Goal: Task Accomplishment & Management: Use online tool/utility

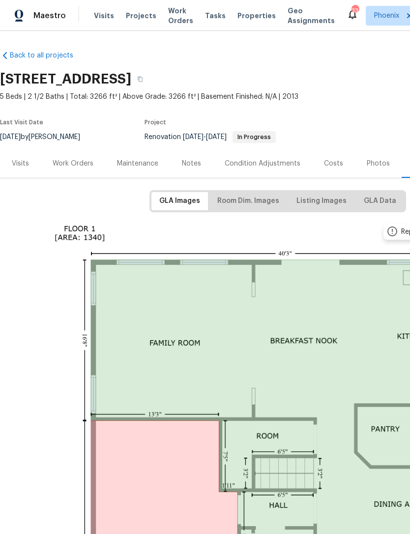
click at [374, 169] on div "Photos" at bounding box center [378, 164] width 23 height 10
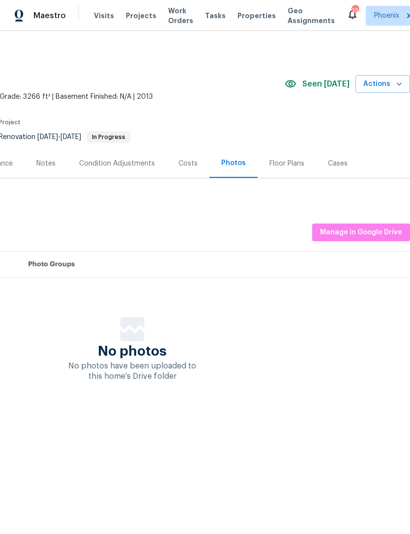
scroll to position [0, 145]
click at [361, 237] on span "Manage in Google Drive" at bounding box center [361, 233] width 82 height 12
click at [391, 90] on span "Actions" at bounding box center [382, 84] width 39 height 12
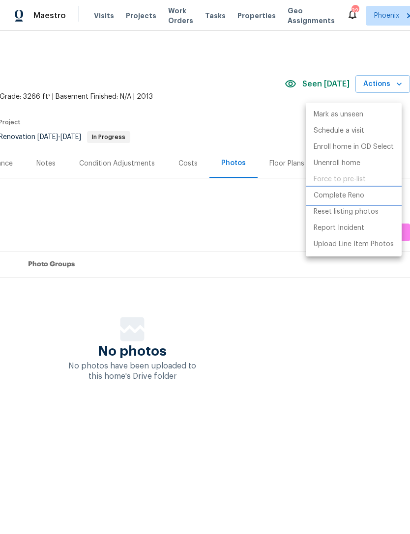
click at [352, 199] on p "Complete Reno" at bounding box center [339, 196] width 51 height 10
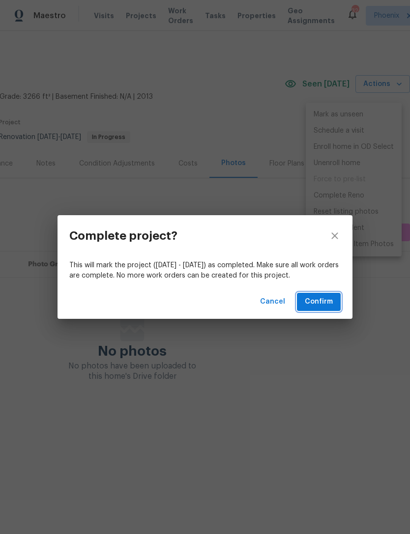
click at [323, 306] on span "Confirm" at bounding box center [319, 302] width 28 height 12
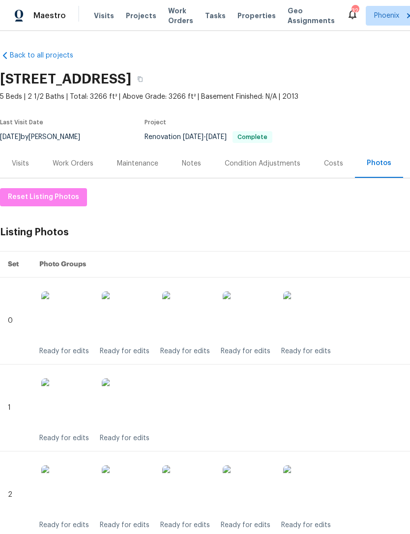
click at [77, 178] on div "Work Orders" at bounding box center [73, 163] width 64 height 29
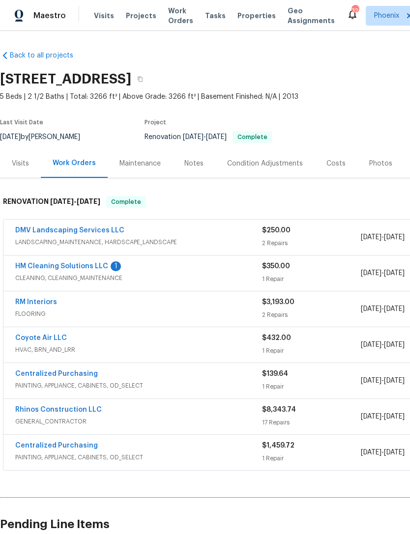
click at [112, 271] on div "1" at bounding box center [116, 266] width 10 height 10
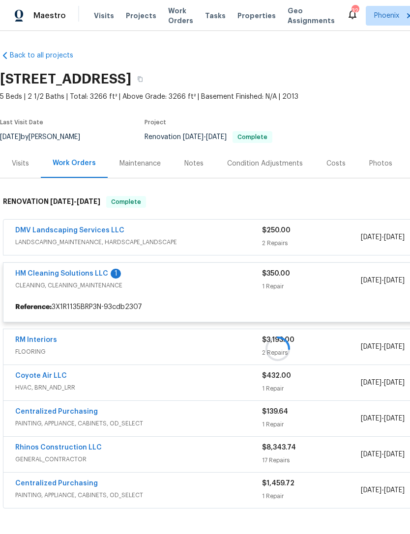
click at [105, 281] on div "HM Cleaning Solutions LLC 1" at bounding box center [138, 275] width 247 height 12
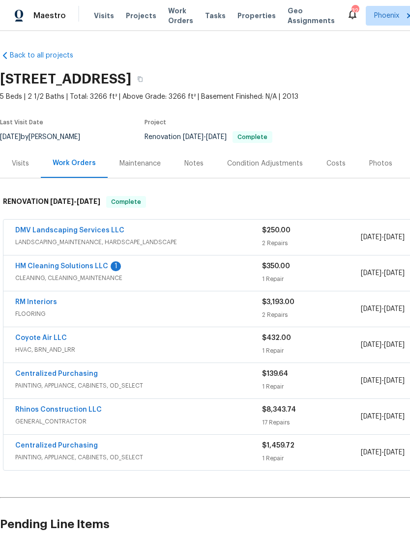
click at [103, 283] on span "CLEANING, CLEANING_MAINTENANCE" at bounding box center [138, 278] width 247 height 10
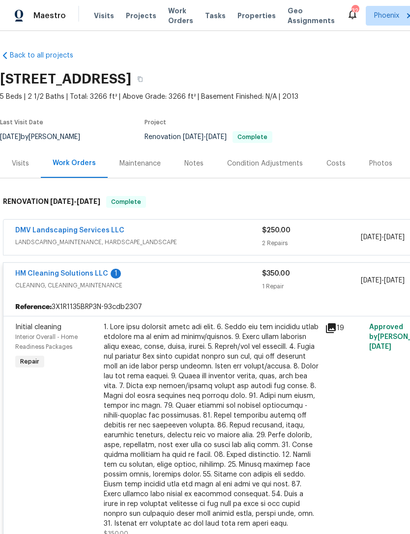
click at [100, 277] on link "HM Cleaning Solutions LLC" at bounding box center [61, 273] width 93 height 7
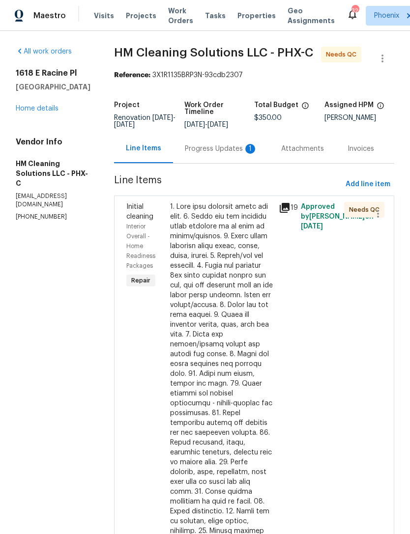
click at [229, 154] on div "Progress Updates 1" at bounding box center [221, 149] width 73 height 10
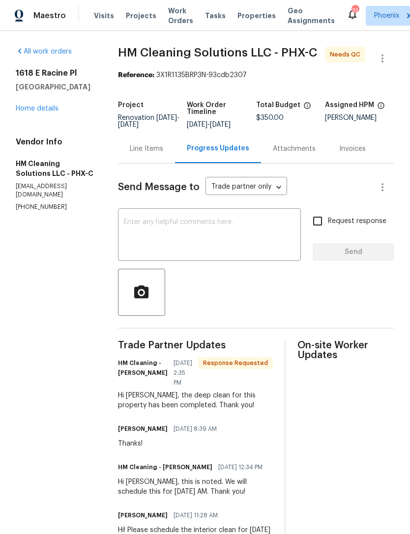
click at [223, 250] on textarea at bounding box center [209, 236] width 171 height 34
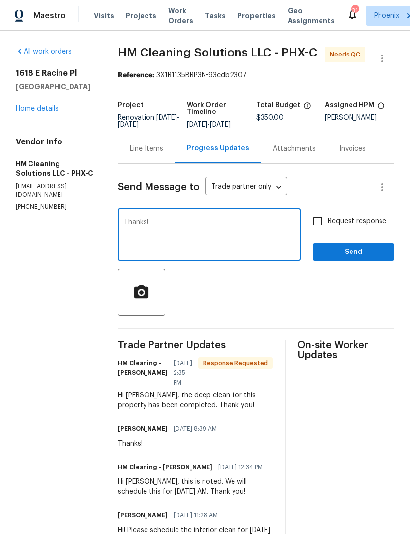
type textarea "Thanks!"
click at [372, 258] on span "Send" at bounding box center [353, 252] width 66 height 12
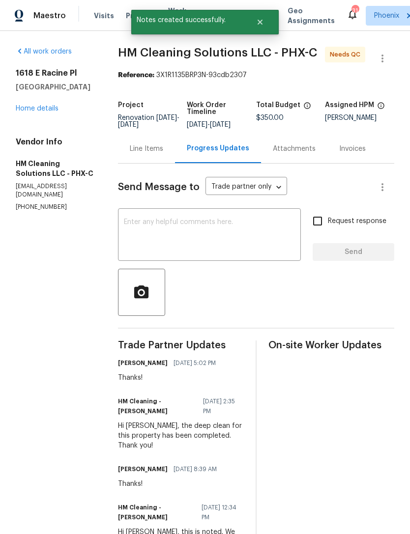
click at [163, 154] on div "Line Items" at bounding box center [146, 149] width 33 height 10
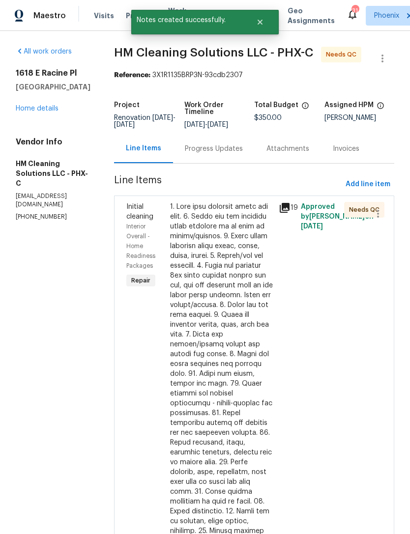
click at [153, 393] on div "Initial cleaning Interior Overall - Home Readiness Packages Repair" at bounding box center [145, 442] width 44 height 487
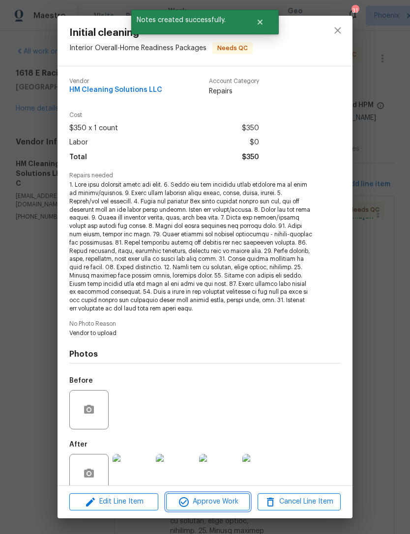
click at [219, 505] on span "Approve Work" at bounding box center [207, 502] width 77 height 12
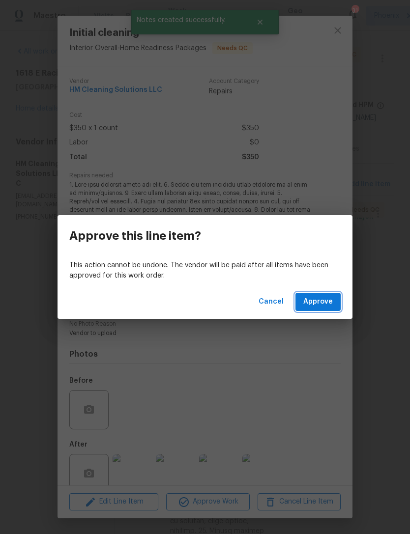
click at [327, 302] on span "Approve" at bounding box center [317, 302] width 29 height 12
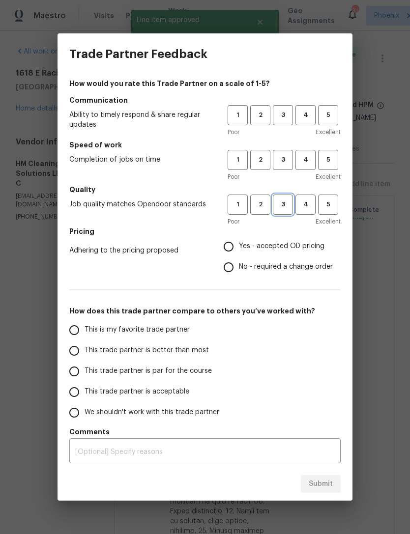
click at [288, 207] on span "3" at bounding box center [283, 204] width 18 height 11
click at [286, 160] on span "3" at bounding box center [283, 159] width 18 height 11
click at [283, 114] on span "3" at bounding box center [283, 115] width 18 height 11
click at [231, 251] on input "Yes - accepted OD pricing" at bounding box center [228, 246] width 21 height 21
radio input "true"
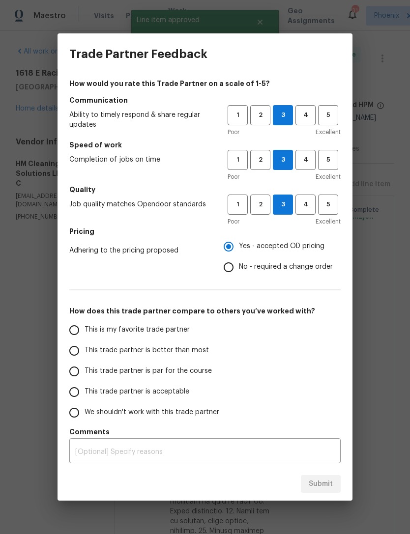
click at [77, 337] on input "This is my favorite trade partner" at bounding box center [74, 330] width 21 height 21
radio input "false"
click at [69, 358] on input "This trade partner is better than most" at bounding box center [74, 351] width 21 height 21
click at [325, 487] on span "Submit" at bounding box center [321, 484] width 24 height 12
radio input "true"
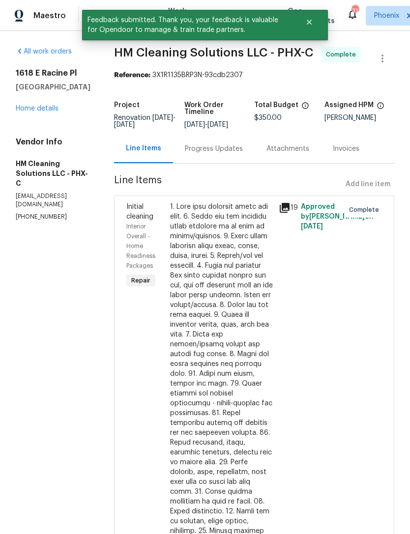
click at [48, 112] on link "Home details" at bounding box center [37, 108] width 43 height 7
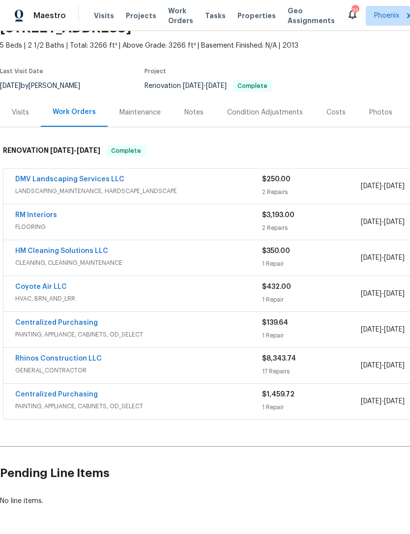
scroll to position [51, 0]
click at [86, 183] on link "DMV Landscaping Services LLC" at bounding box center [69, 179] width 109 height 7
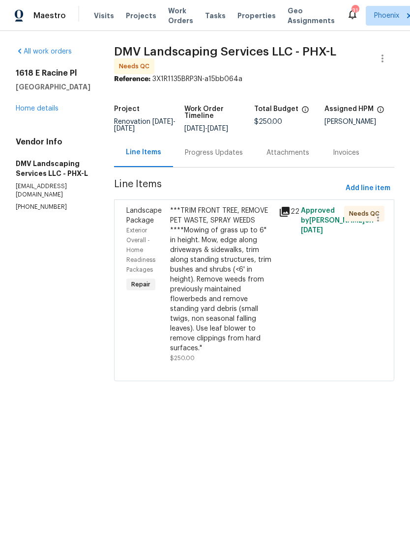
click at [221, 158] on div "Progress Updates" at bounding box center [214, 153] width 58 height 10
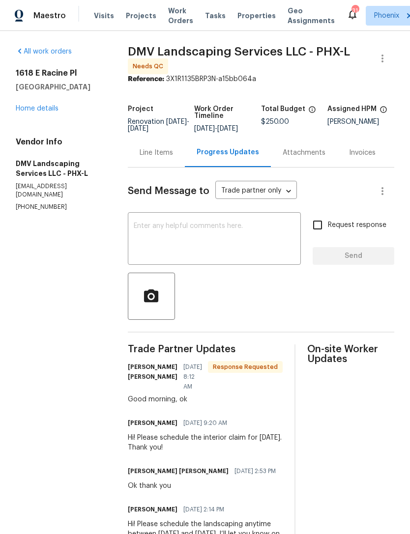
click at [158, 158] on div "Line Items" at bounding box center [156, 153] width 33 height 10
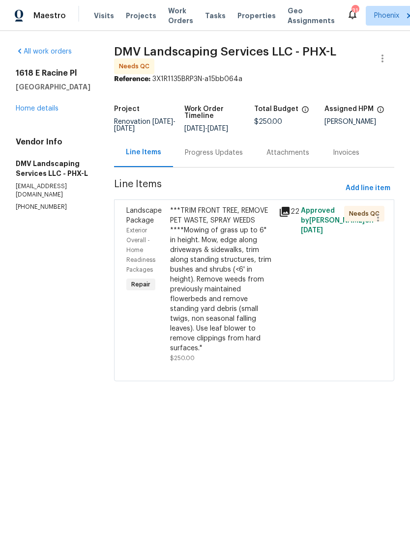
click at [129, 347] on div "Landscape Package Exterior Overall - Home Readiness Packages Repair" at bounding box center [145, 284] width 44 height 163
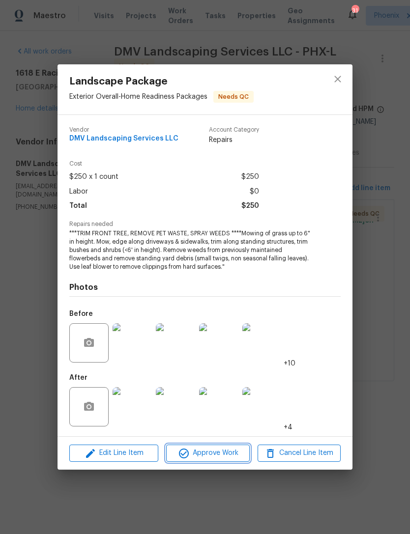
click at [220, 457] on span "Approve Work" at bounding box center [207, 453] width 77 height 12
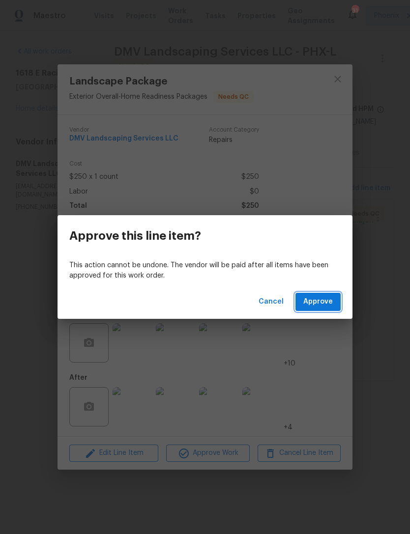
click at [325, 309] on button "Approve" at bounding box center [317, 302] width 45 height 18
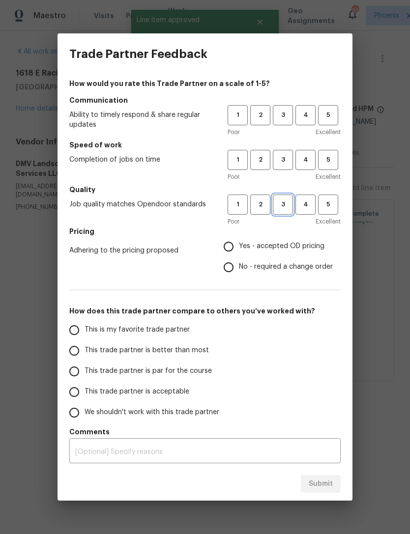
click at [290, 206] on span "3" at bounding box center [283, 204] width 18 height 11
click at [291, 156] on span "3" at bounding box center [283, 159] width 18 height 11
click at [289, 108] on button "3" at bounding box center [283, 115] width 20 height 20
click at [232, 241] on input "Yes - accepted OD pricing" at bounding box center [228, 246] width 21 height 21
radio input "true"
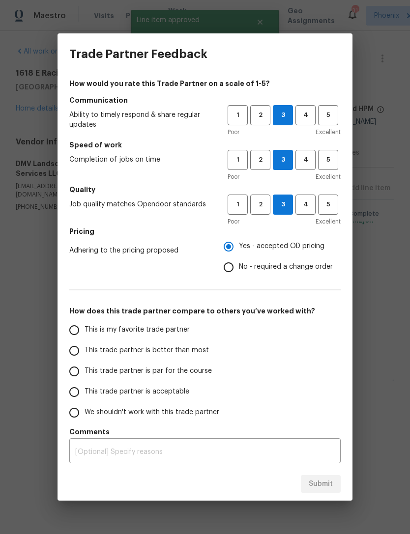
click at [76, 331] on input "This is my favorite trade partner" at bounding box center [74, 330] width 21 height 21
click at [327, 483] on span "Submit" at bounding box center [321, 484] width 24 height 12
radio input "true"
